Goal: Check status: Check status

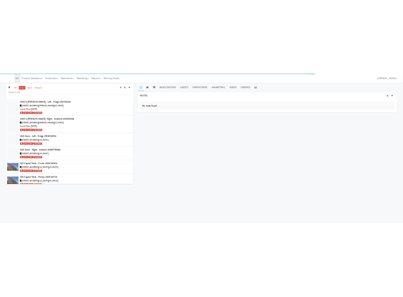
scroll to position [9042, 0]
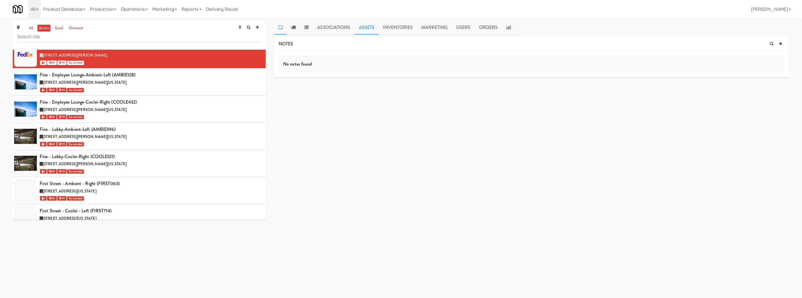
click at [377, 27] on link "Assets" at bounding box center [367, 27] width 24 height 14
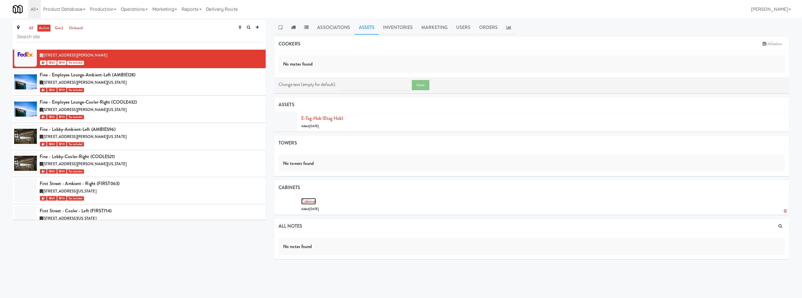
click at [307, 202] on link "Cabinet" at bounding box center [308, 201] width 15 height 7
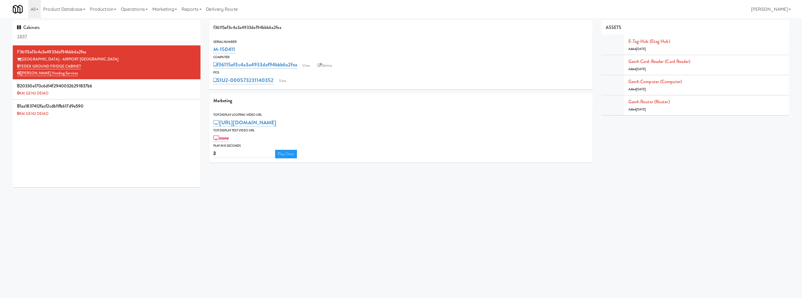
click at [332, 70] on div "POS" at bounding box center [401, 73] width 376 height 6
click at [332, 66] on link "Balena" at bounding box center [325, 65] width 20 height 9
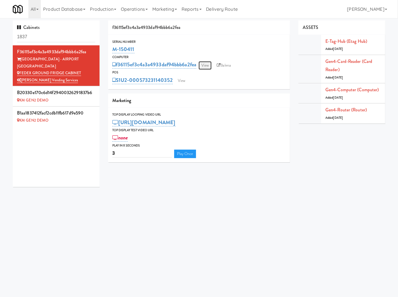
click at [203, 67] on link "View" at bounding box center [205, 65] width 13 height 9
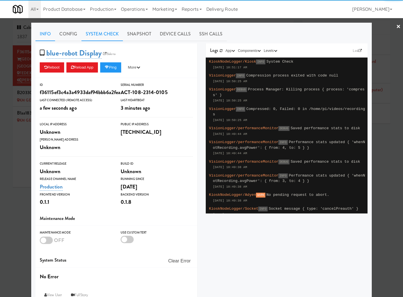
click at [101, 35] on link "System Check" at bounding box center [101, 34] width 41 height 14
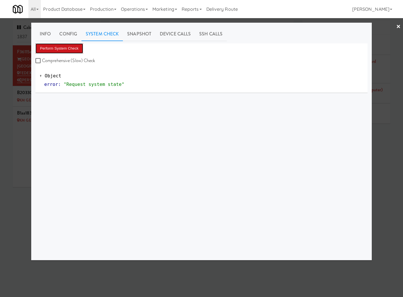
click at [64, 50] on button "Perform System Check" at bounding box center [59, 48] width 48 height 10
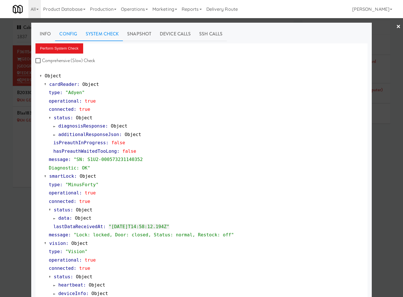
click at [74, 35] on link "Config" at bounding box center [68, 34] width 26 height 14
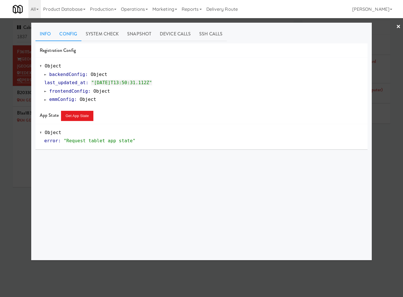
click at [45, 33] on link "Info" at bounding box center [45, 34] width 20 height 14
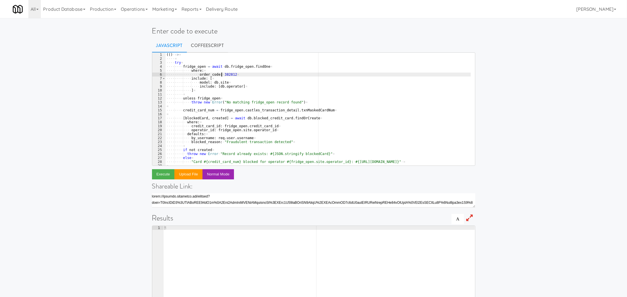
click at [222, 74] on div "(( ) · -> ¤ ···· ¤ ···· try ¤ ···· ···· fridge_open · = · await · db . fridge_o…" at bounding box center [317, 113] width 305 height 121
type textarea "order_code: 127169"
click at [168, 177] on button "Execute" at bounding box center [163, 174] width 23 height 10
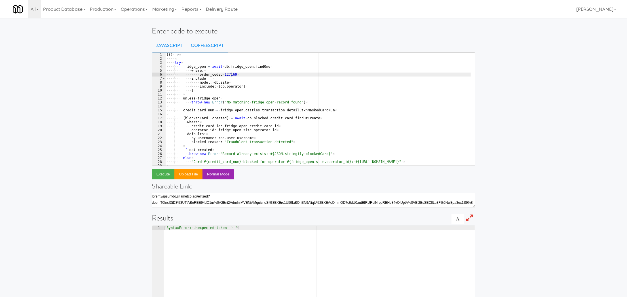
click at [208, 45] on link "CoffeeScript" at bounding box center [207, 46] width 41 height 14
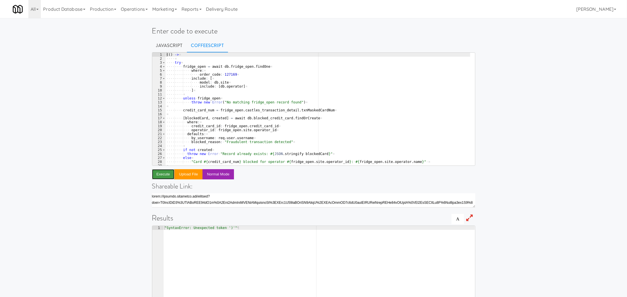
click at [162, 174] on button "Execute" at bounding box center [163, 174] width 23 height 10
click at [225, 72] on div "( ( ) · -> ¤ ···· ¤ ···· try ¤ ···· ···· fridge_open · = · await · db . fridge_…" at bounding box center [317, 113] width 305 height 121
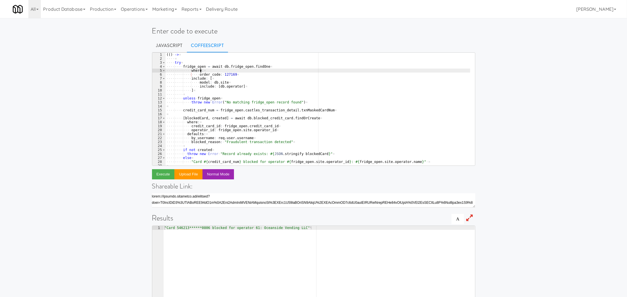
click at [225, 72] on div "( ( ) · -> ¤ ···· ¤ ···· try ¤ ···· ···· fridge_open · = · await · db . fridge_…" at bounding box center [317, 113] width 305 height 121
click at [225, 75] on div "( ( ) · -> ¤ ···· ¤ ···· try ¤ ···· ···· fridge_open · = · await · db . fridge_…" at bounding box center [317, 113] width 305 height 121
click at [162, 173] on button "Execute" at bounding box center [163, 174] width 23 height 10
click at [222, 75] on div "( ( ) · -> ¤ ···· ¤ ···· try ¤ ···· ···· fridge_open · = · await · db . fridge_…" at bounding box center [317, 113] width 305 height 121
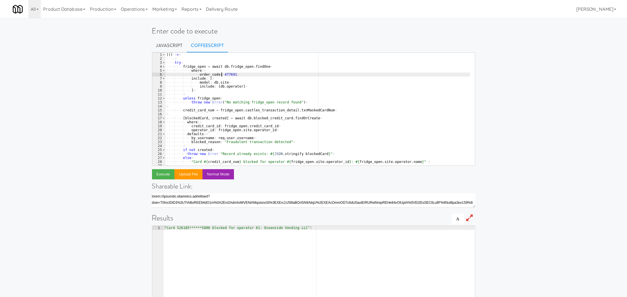
click at [222, 75] on div "( ( ) · -> ¤ ···· ¤ ···· try ¤ ···· ···· fridge_open · = · await · db . fridge_…" at bounding box center [317, 113] width 305 height 121
paste textarea "666905"
type textarea "order_code: 666905"
click at [155, 177] on button "Execute" at bounding box center [163, 174] width 23 height 10
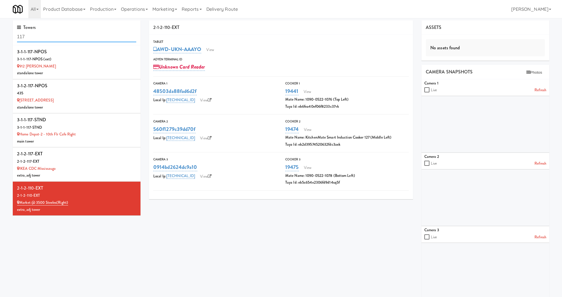
click at [105, 33] on input "117" at bounding box center [76, 37] width 119 height 10
type input "milner"
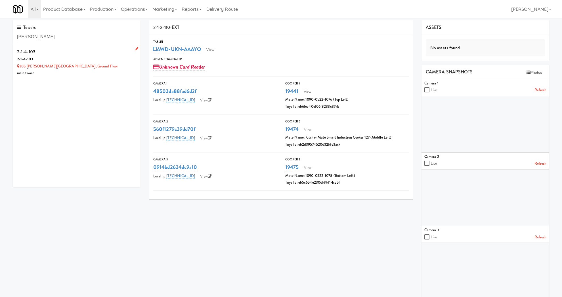
click at [96, 74] on div "main tower" at bounding box center [76, 73] width 119 height 7
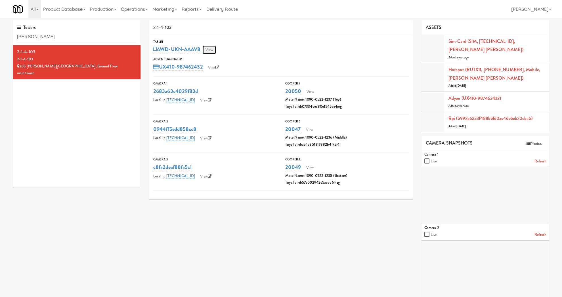
click at [206, 47] on link "View" at bounding box center [208, 50] width 13 height 9
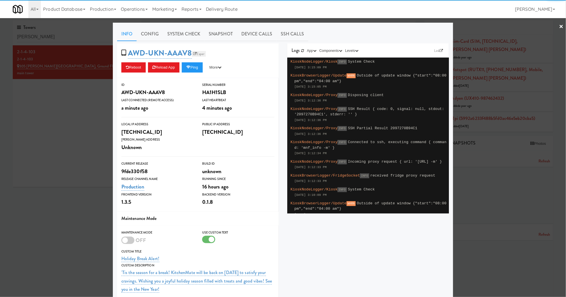
click at [196, 52] on link "Esper" at bounding box center [199, 54] width 14 height 6
